Goal: Task Accomplishment & Management: Manage account settings

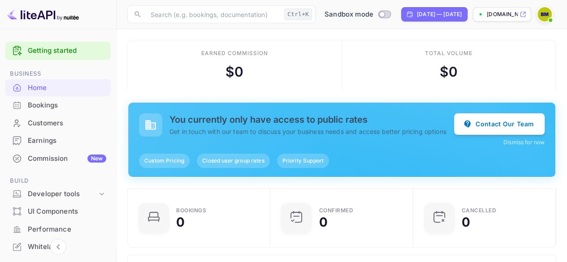
scroll to position [139, 131]
click at [42, 159] on div "Commission New" at bounding box center [67, 159] width 78 height 10
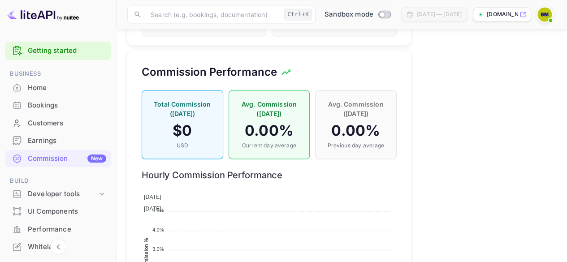
scroll to position [745, 0]
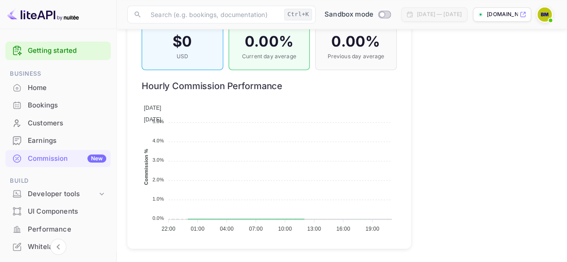
click at [42, 140] on div "Earnings" at bounding box center [67, 141] width 78 height 10
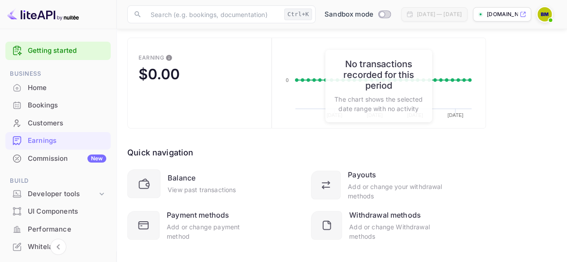
scroll to position [87, 0]
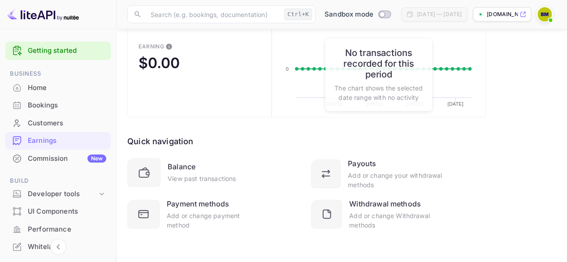
click at [46, 124] on div "Customers" at bounding box center [67, 123] width 78 height 10
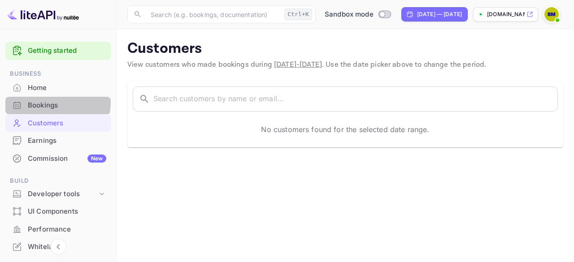
click at [42, 102] on div "Bookings" at bounding box center [67, 105] width 78 height 10
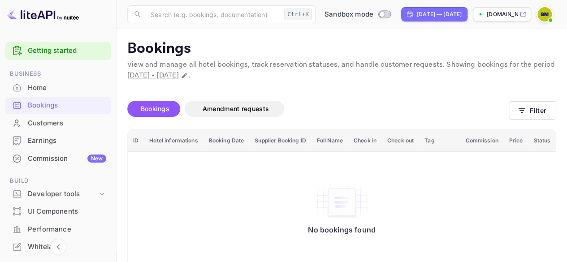
click at [42, 89] on div "Home" at bounding box center [67, 88] width 78 height 10
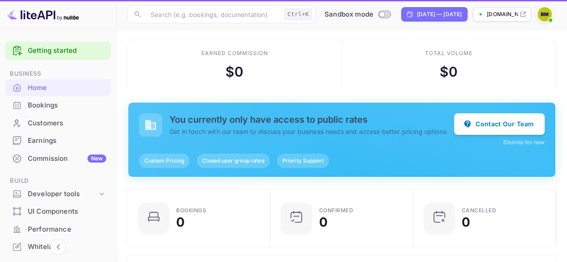
scroll to position [139, 131]
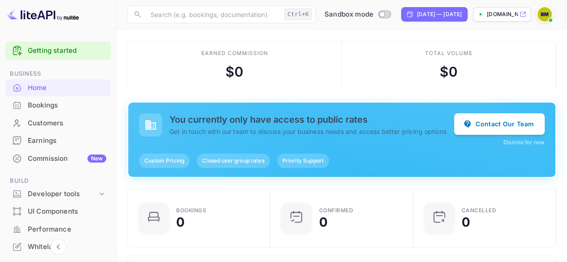
click at [244, 165] on span "Closed user group rates" at bounding box center [233, 161] width 73 height 8
click at [510, 143] on button "Dismiss for now" at bounding box center [523, 143] width 41 height 8
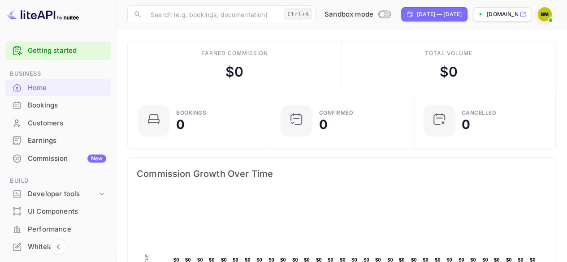
click at [43, 52] on link "Getting started" at bounding box center [67, 51] width 78 height 10
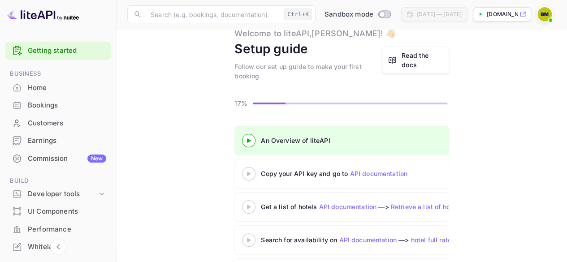
scroll to position [30, 0]
click at [386, 174] on link "API documentation" at bounding box center [379, 175] width 58 height 8
click at [370, 174] on link "API documentation" at bounding box center [379, 175] width 58 height 8
click at [423, 58] on div "Read the docs" at bounding box center [423, 61] width 42 height 19
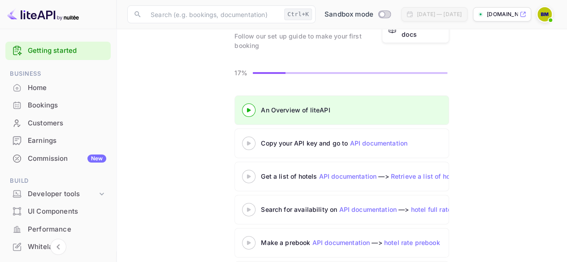
scroll to position [102, 0]
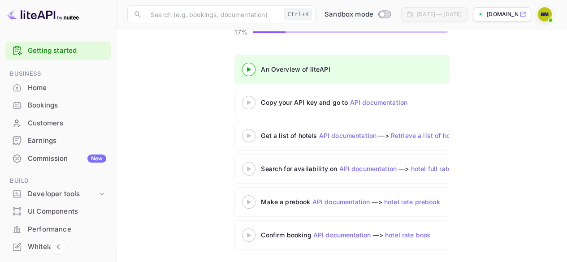
click at [249, 101] on 3 at bounding box center [249, 102] width 4 height 4
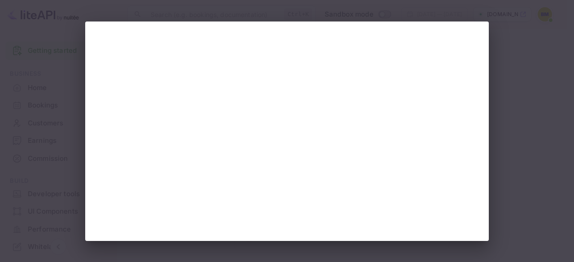
click at [495, 33] on div at bounding box center [287, 131] width 574 height 262
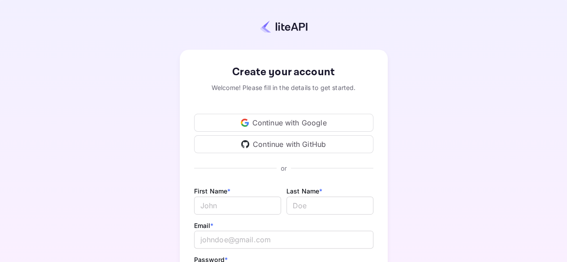
type input "support@anywheredeals.com"
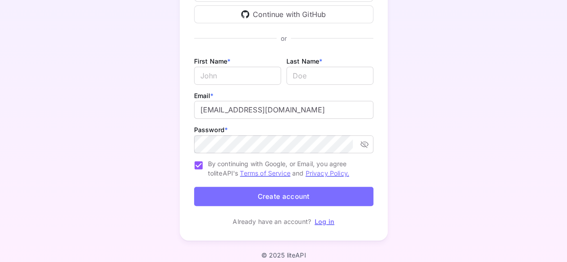
scroll to position [137, 0]
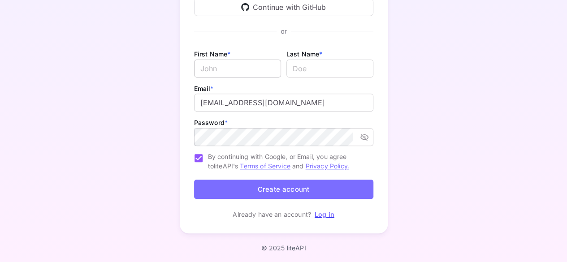
click at [266, 71] on input "Email *" at bounding box center [237, 69] width 87 height 18
type input "Brenda"
click at [306, 72] on input "lastName" at bounding box center [329, 69] width 87 height 18
type input "Mutevera"
click at [286, 194] on button "Create account" at bounding box center [283, 189] width 179 height 19
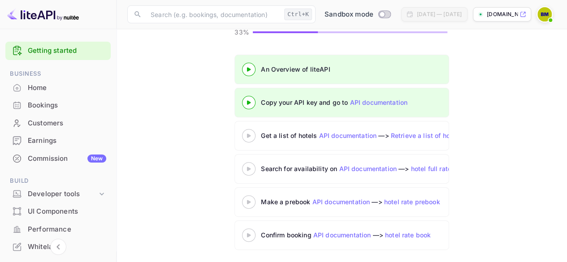
click at [35, 251] on div "Whitelabel" at bounding box center [67, 247] width 78 height 10
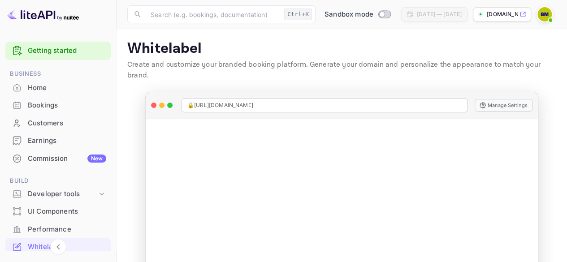
scroll to position [39, 0]
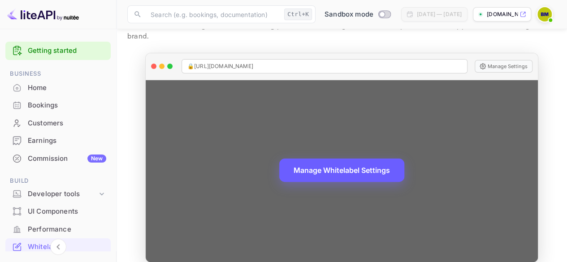
click at [342, 159] on button "Manage Whitelabel Settings" at bounding box center [341, 170] width 125 height 23
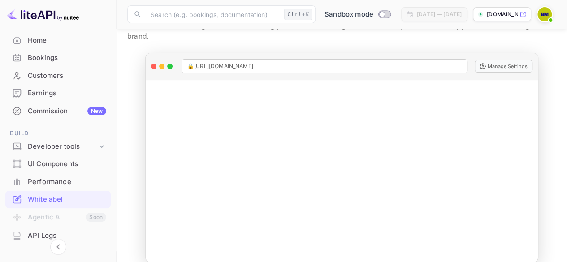
scroll to position [86, 0]
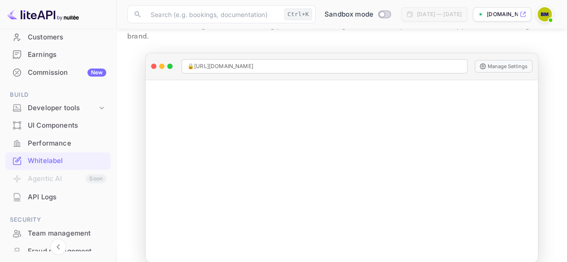
click at [68, 158] on div "Whitelabel" at bounding box center [67, 161] width 78 height 10
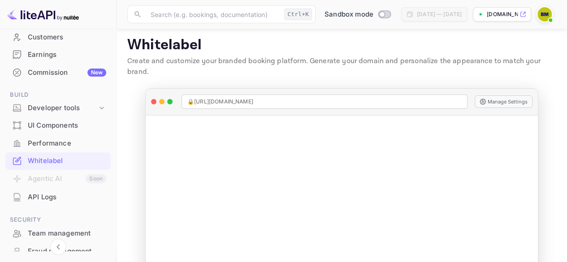
scroll to position [0, 0]
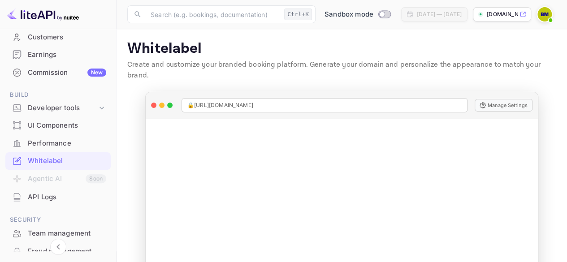
click at [492, 13] on p "[DOMAIN_NAME]" at bounding box center [502, 14] width 31 height 8
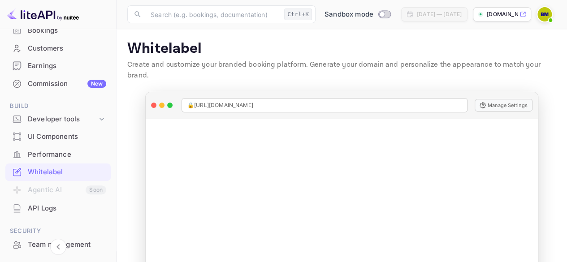
scroll to position [74, 0]
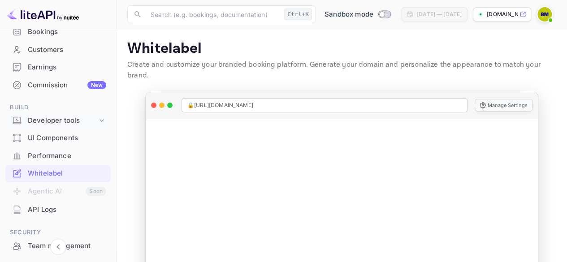
click at [93, 123] on div "Developer tools" at bounding box center [62, 121] width 69 height 10
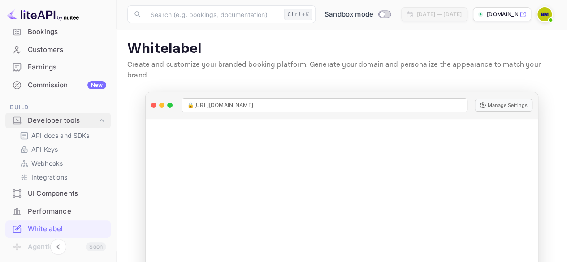
click at [101, 120] on icon at bounding box center [101, 120] width 9 height 9
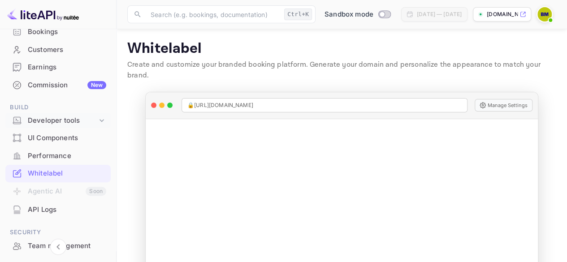
scroll to position [21, 0]
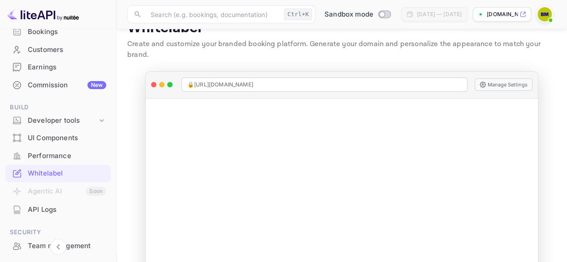
click at [52, 31] on div "Bookings" at bounding box center [67, 32] width 78 height 10
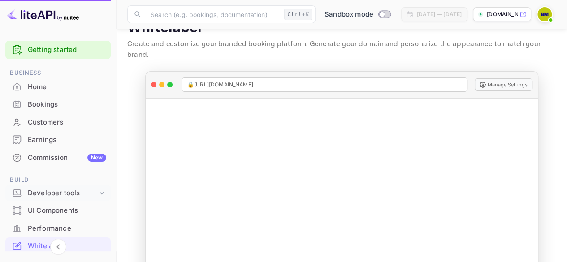
scroll to position [0, 0]
click at [542, 12] on img at bounding box center [545, 14] width 14 height 14
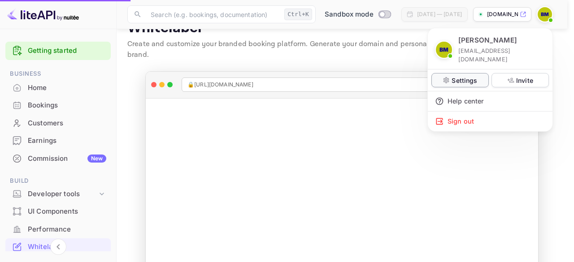
click at [466, 76] on p "Settings" at bounding box center [464, 80] width 26 height 9
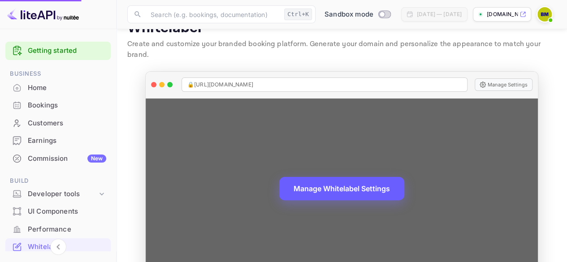
click at [360, 177] on button "Manage Whitelabel Settings" at bounding box center [341, 188] width 125 height 23
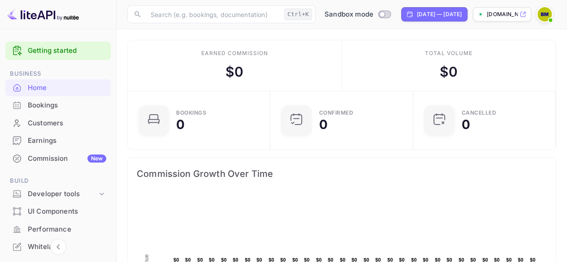
click at [505, 15] on p "[DOMAIN_NAME]" at bounding box center [502, 14] width 31 height 8
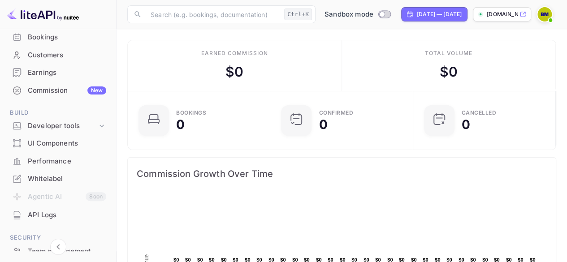
scroll to position [70, 0]
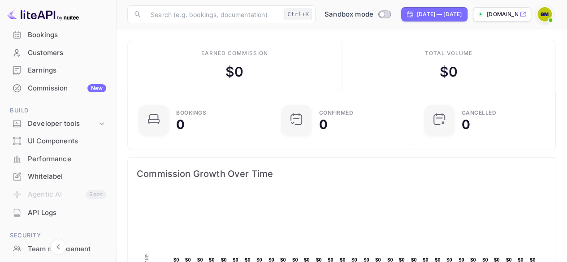
click at [45, 170] on div "Whitelabel" at bounding box center [57, 176] width 105 height 17
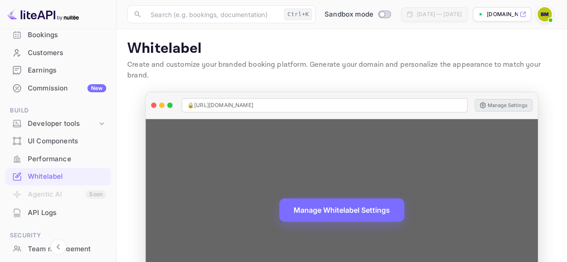
click at [522, 99] on button "Manage Settings" at bounding box center [504, 105] width 58 height 13
